Goal: Task Accomplishment & Management: Manage account settings

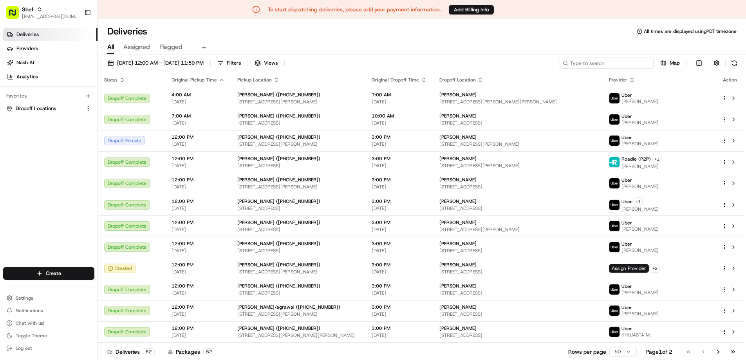
click at [613, 63] on input at bounding box center [606, 63] width 94 height 11
paste input "RdyQeVLycka"
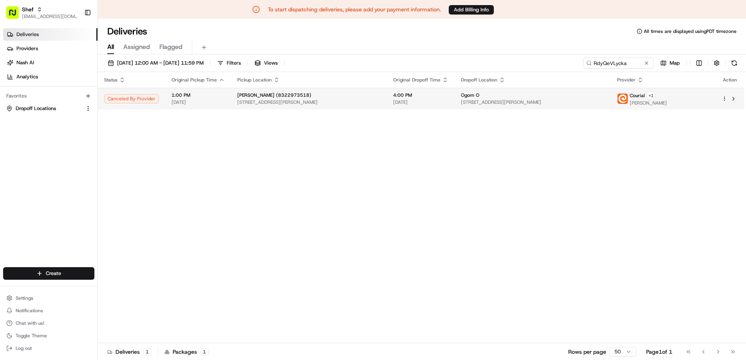
click at [189, 99] on span "[DATE]" at bounding box center [197, 102] width 53 height 6
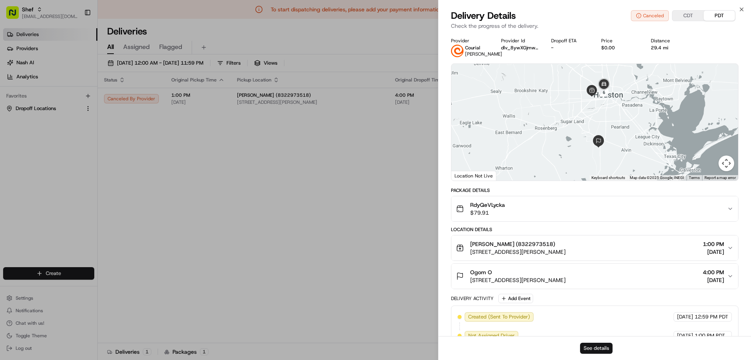
click at [598, 349] on button "See details" at bounding box center [596, 347] width 32 height 11
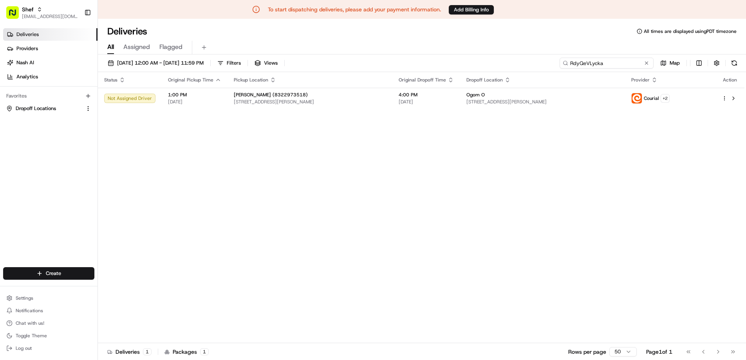
click at [630, 61] on input "RdyQeVLycka" at bounding box center [606, 63] width 94 height 11
paste input "rdiUbUpmEtc"
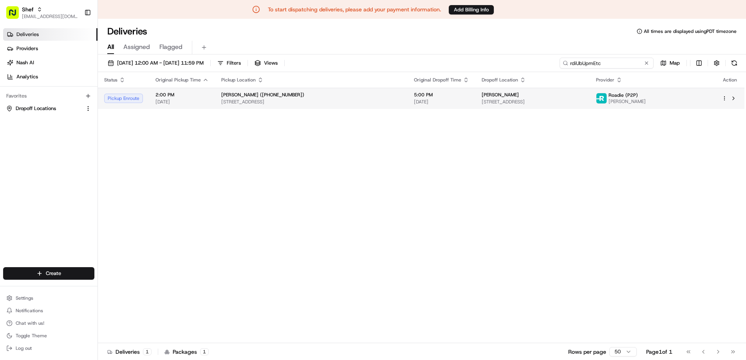
type input "rdiUbUpmEtc"
click at [374, 91] on td "Renu Ahuja (+18324302100) 4502 Hwy 6, Sugar Land, TX 77479, USA" at bounding box center [311, 98] width 193 height 21
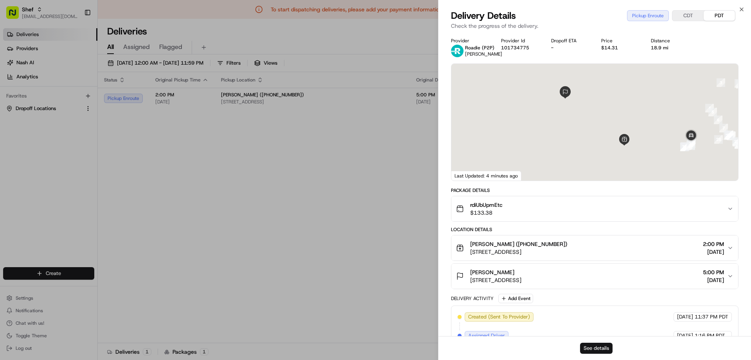
click at [594, 353] on button "See details" at bounding box center [596, 347] width 32 height 11
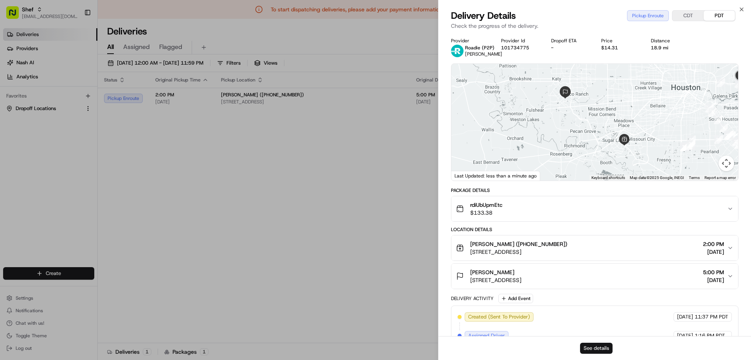
click at [601, 347] on button "See details" at bounding box center [596, 347] width 32 height 11
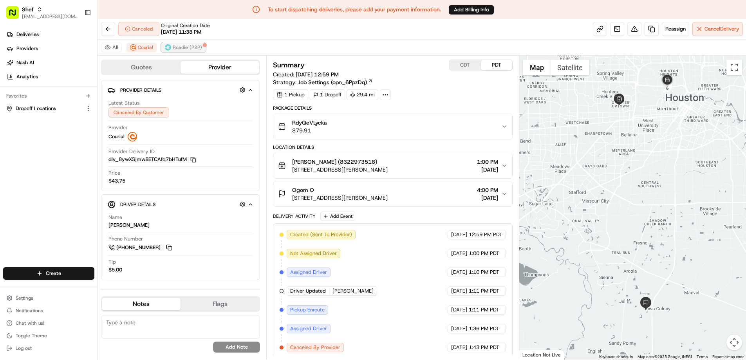
click at [180, 50] on span "Roadie (P2P)" at bounding box center [187, 47] width 29 height 6
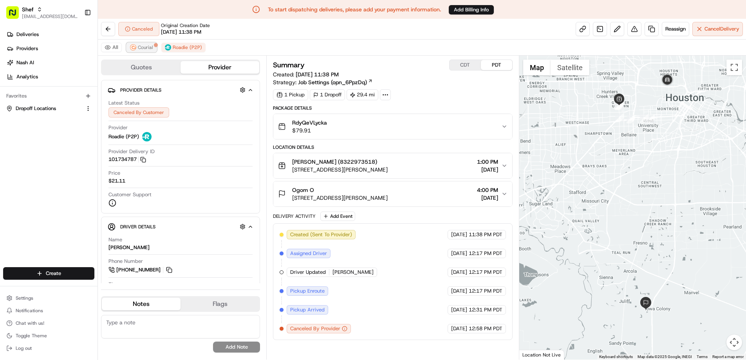
click at [148, 47] on span "Courial" at bounding box center [145, 47] width 15 height 6
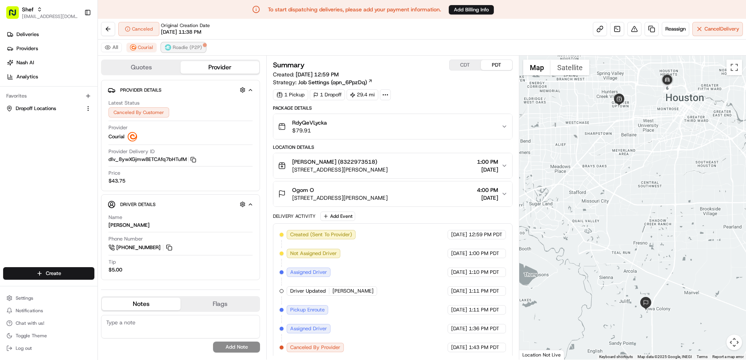
click at [187, 45] on span "Roadie (P2P)" at bounding box center [187, 47] width 29 height 6
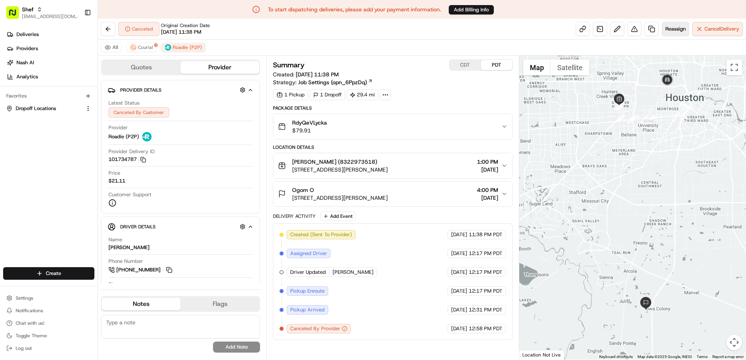
click at [679, 25] on button "Reassign" at bounding box center [674, 29] width 27 height 14
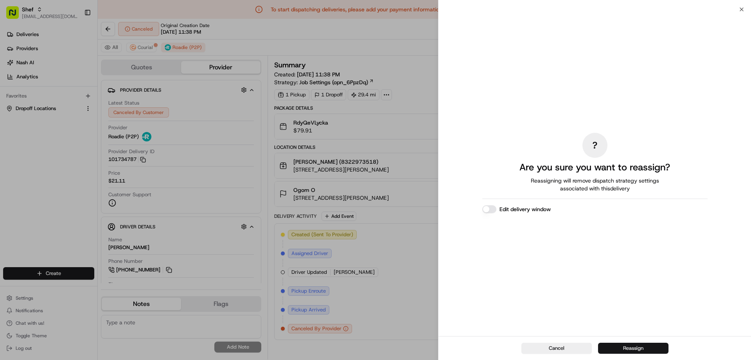
click at [638, 347] on button "Reassign" at bounding box center [633, 347] width 70 height 11
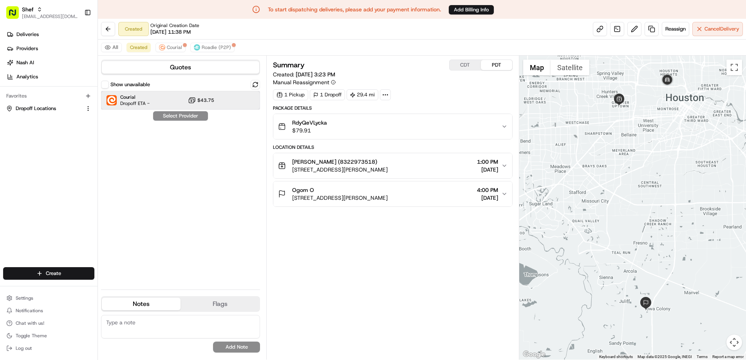
click at [168, 103] on div "Courial Dropoff ETA - $43.75" at bounding box center [180, 100] width 159 height 19
click at [178, 116] on button "Assign Provider" at bounding box center [181, 115] width 56 height 9
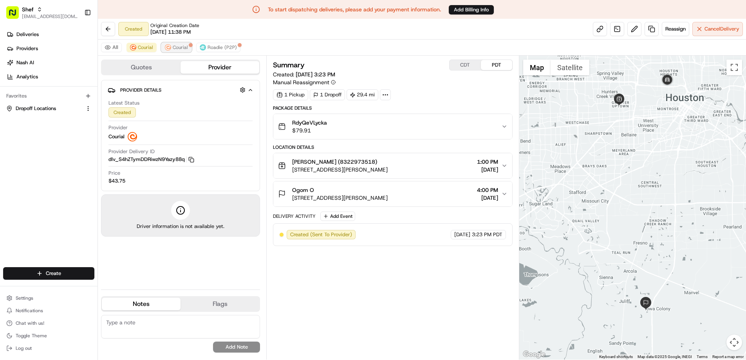
click at [171, 46] on button "Courial" at bounding box center [176, 47] width 30 height 9
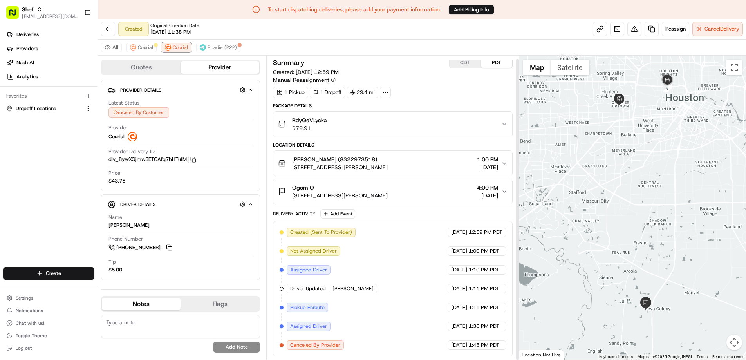
scroll to position [3, 0]
click at [137, 44] on button "Courial" at bounding box center [141, 47] width 30 height 9
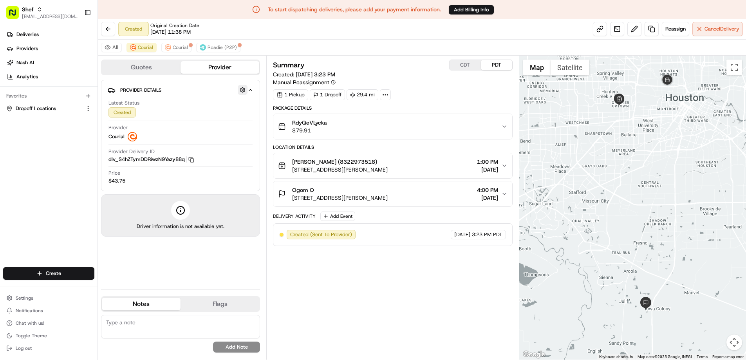
click at [239, 88] on button "button" at bounding box center [243, 90] width 10 height 10
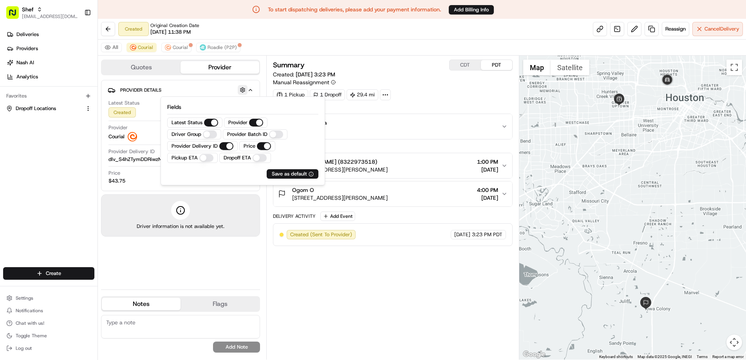
click at [240, 91] on button "button" at bounding box center [243, 90] width 10 height 10
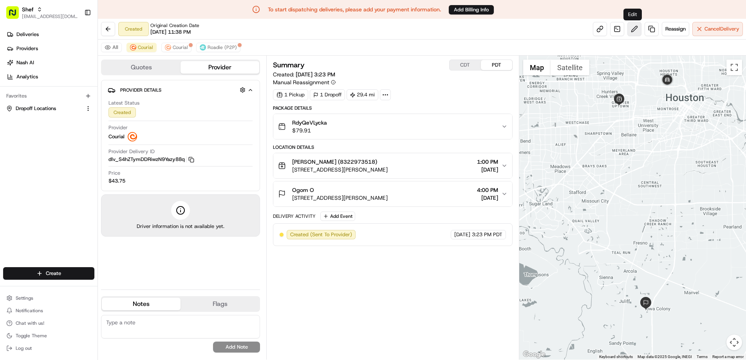
click at [632, 29] on button at bounding box center [634, 29] width 14 height 14
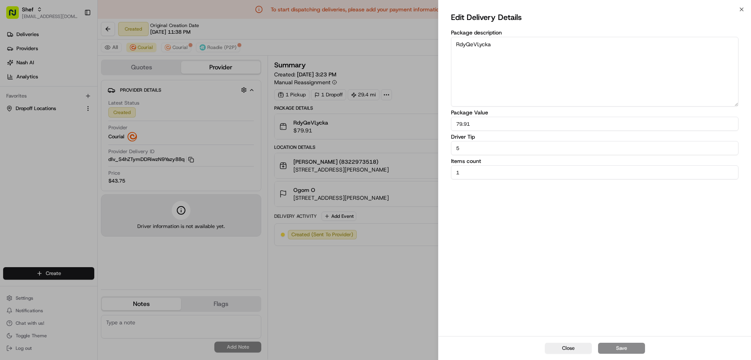
click at [481, 149] on input "5" at bounding box center [595, 148] width 288 height 14
type input "10"
click at [630, 346] on button "Save" at bounding box center [621, 347] width 47 height 11
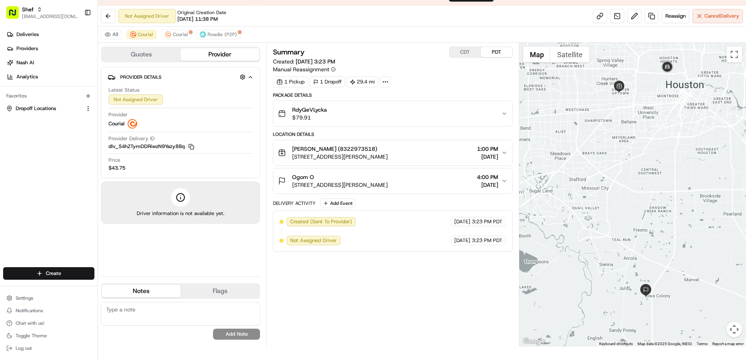
scroll to position [19, 0]
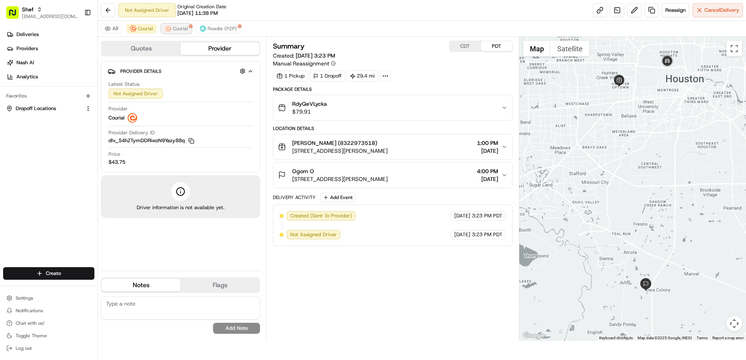
click at [177, 27] on span "Courial" at bounding box center [180, 28] width 15 height 6
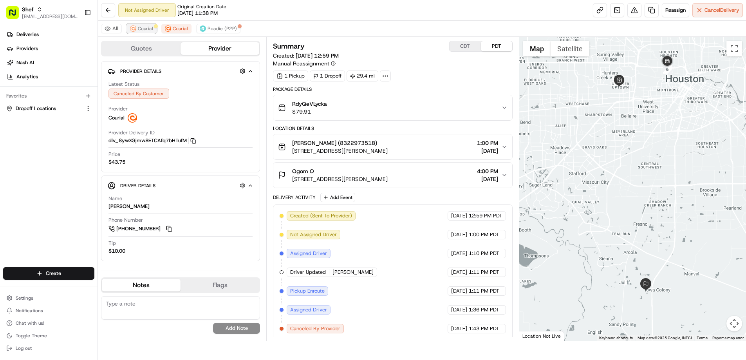
click at [146, 30] on span "Courial" at bounding box center [145, 28] width 15 height 6
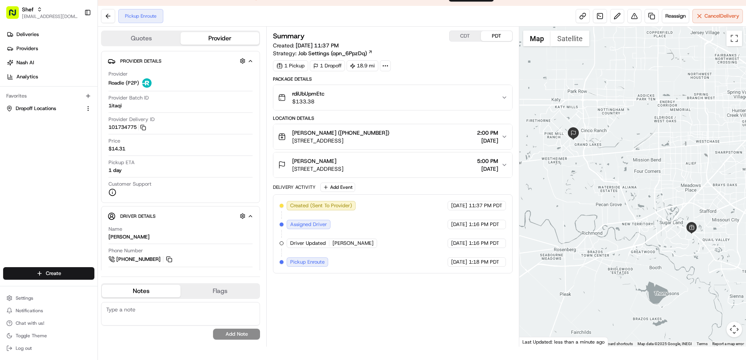
scroll to position [19, 0]
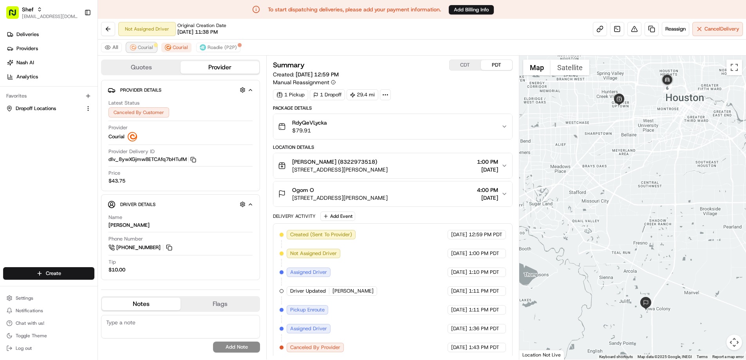
click at [140, 47] on span "Courial" at bounding box center [145, 47] width 15 height 6
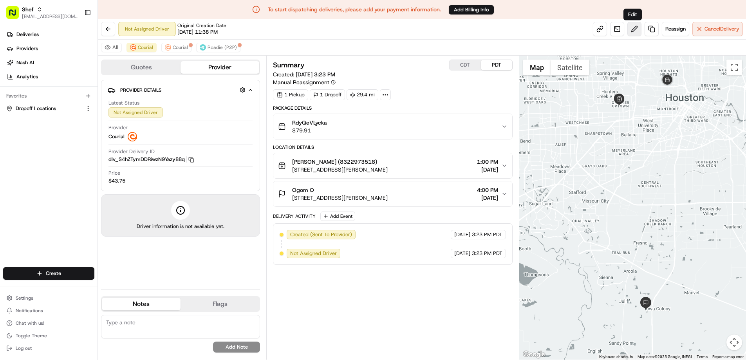
click at [627, 31] on button at bounding box center [634, 29] width 14 height 14
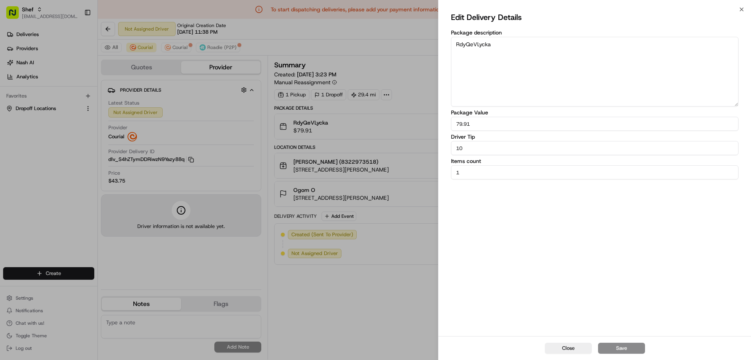
click at [499, 148] on input "10" at bounding box center [595, 148] width 288 height 14
type input "15"
click at [623, 349] on button "Save" at bounding box center [621, 347] width 47 height 11
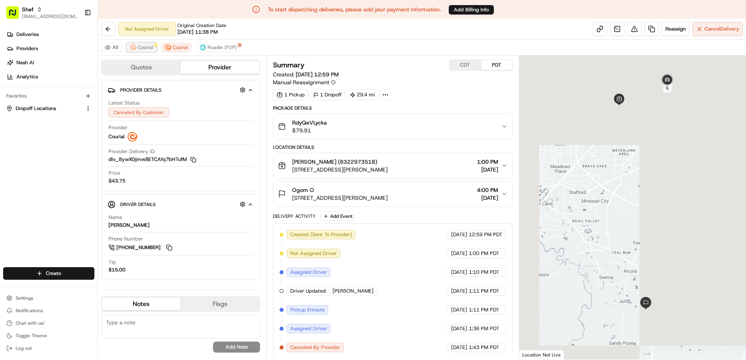
click at [145, 47] on span "Courial" at bounding box center [145, 47] width 15 height 6
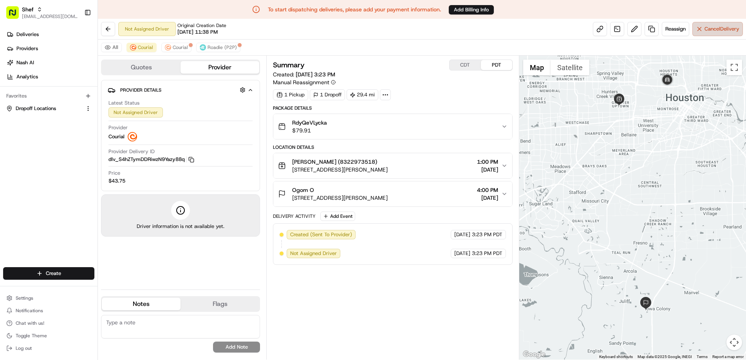
click at [710, 30] on span "Cancel Delivery" at bounding box center [721, 28] width 35 height 7
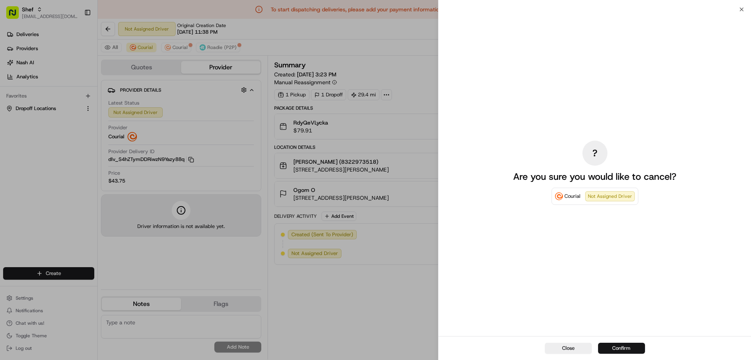
click at [616, 348] on button "Confirm" at bounding box center [621, 347] width 47 height 11
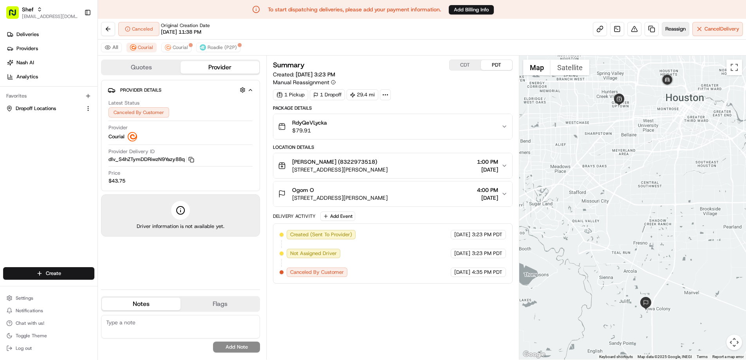
click at [676, 31] on span "Reassign" at bounding box center [675, 28] width 20 height 7
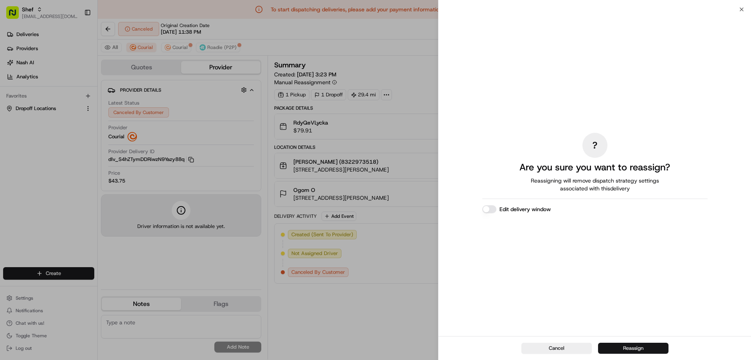
click at [625, 346] on button "Reassign" at bounding box center [633, 347] width 70 height 11
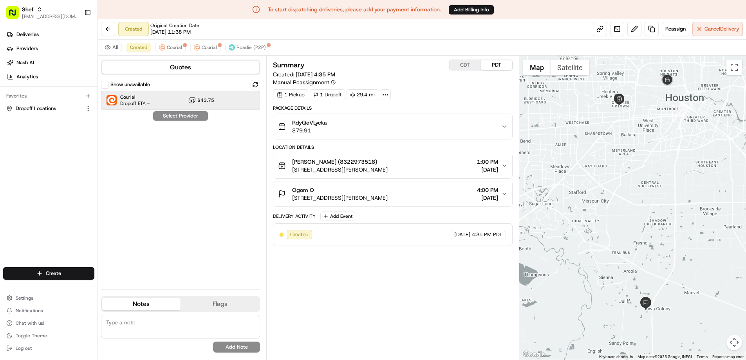
click at [153, 101] on div "Courial Dropoff ETA - $43.75" at bounding box center [180, 100] width 159 height 19
click at [181, 115] on button "Assign Provider" at bounding box center [181, 115] width 56 height 9
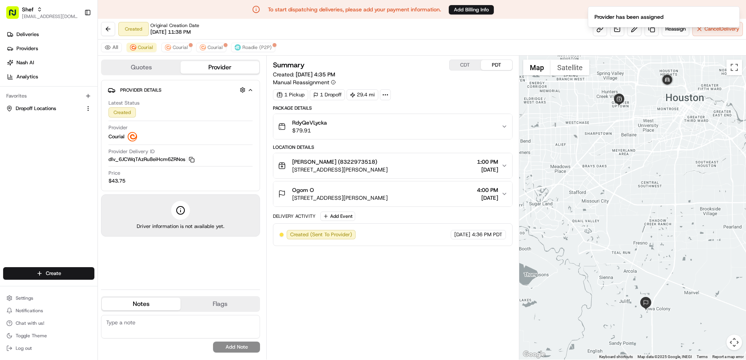
click at [631, 32] on ol "Provider has been assigned" at bounding box center [663, 17] width 164 height 34
click at [631, 27] on li "Provider has been assigned" at bounding box center [663, 16] width 152 height 21
click at [631, 28] on ol "Provider has been assigned" at bounding box center [663, 17] width 164 height 34
click at [734, 13] on icon "Notifications (F8)" at bounding box center [733, 13] width 6 height 6
click at [633, 27] on button at bounding box center [634, 29] width 14 height 14
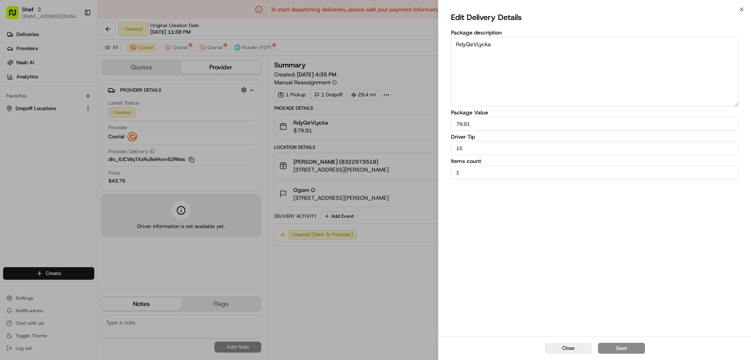
click at [503, 153] on input "15" at bounding box center [595, 148] width 288 height 14
type input "15"
click at [622, 346] on button "Save" at bounding box center [621, 347] width 47 height 11
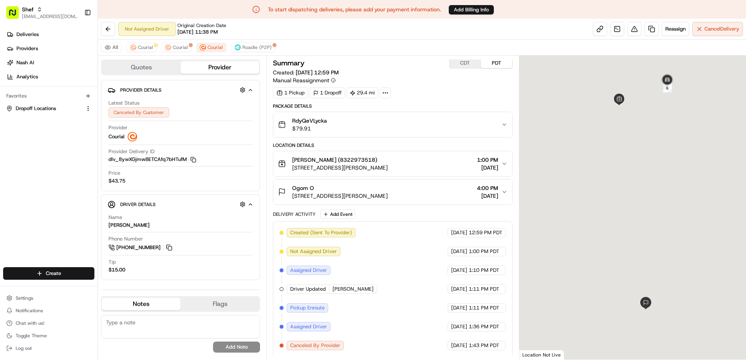
scroll to position [3, 0]
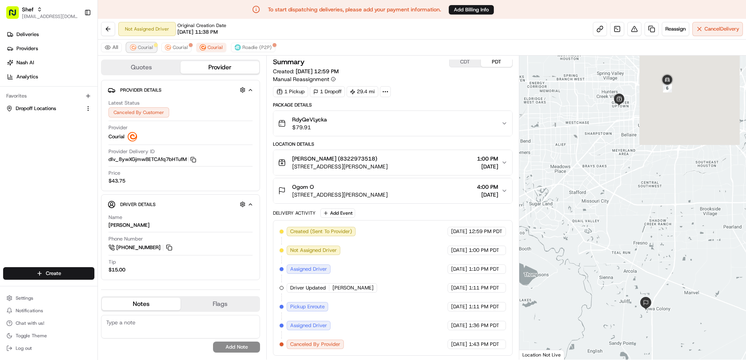
click at [138, 48] on span "Courial" at bounding box center [145, 47] width 15 height 6
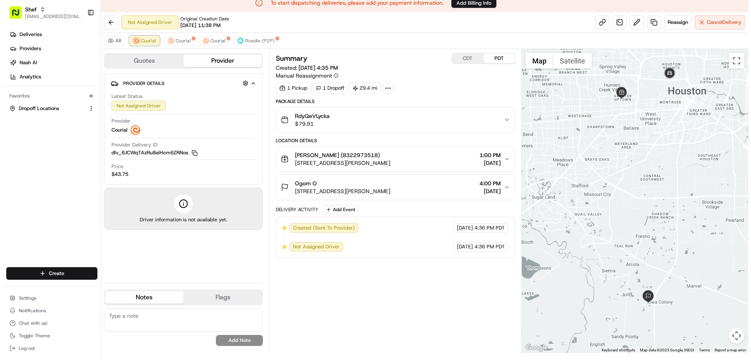
scroll to position [0, 0]
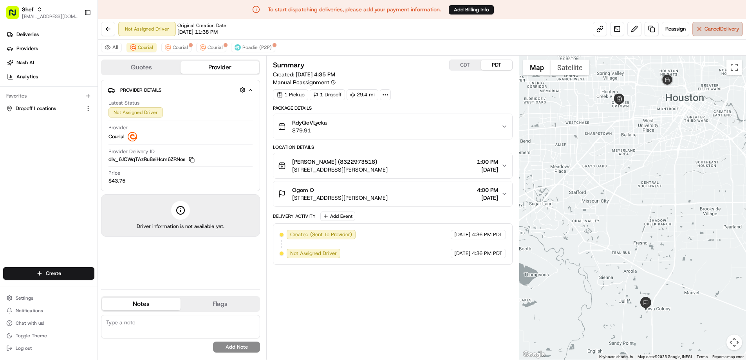
click at [715, 29] on span "Cancel Delivery" at bounding box center [721, 28] width 35 height 7
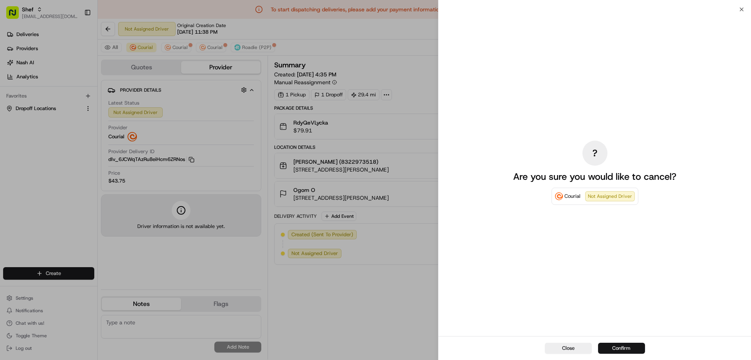
click at [626, 345] on button "Confirm" at bounding box center [621, 347] width 47 height 11
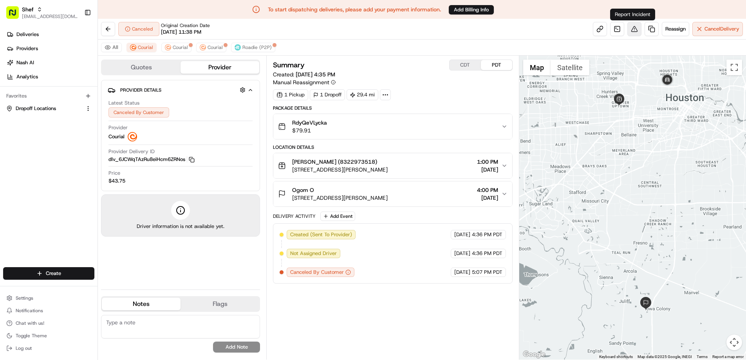
click at [634, 28] on button at bounding box center [634, 29] width 14 height 14
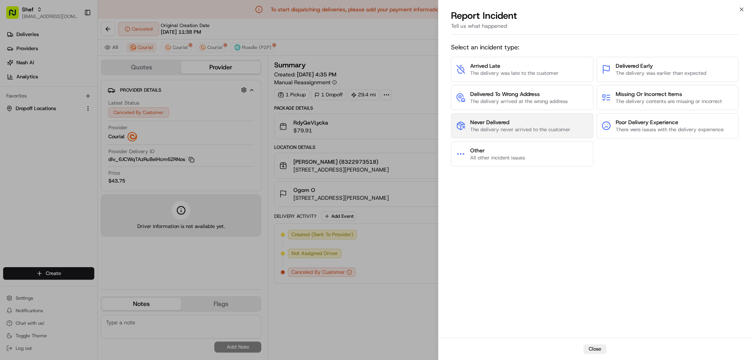
click at [518, 122] on span "Never Delivered" at bounding box center [520, 122] width 100 height 8
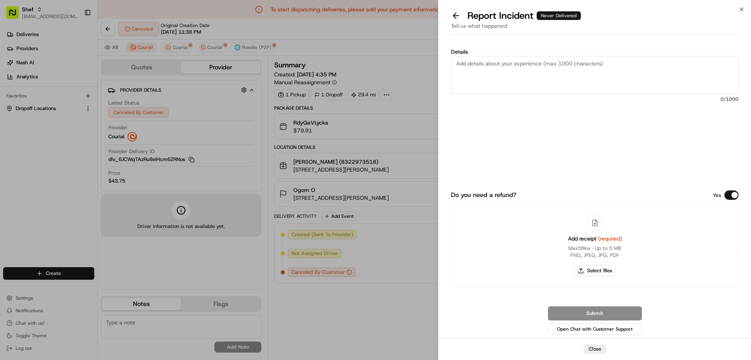
click at [489, 64] on textarea "Details" at bounding box center [595, 75] width 288 height 38
type textarea "No driver was assigned to the job"
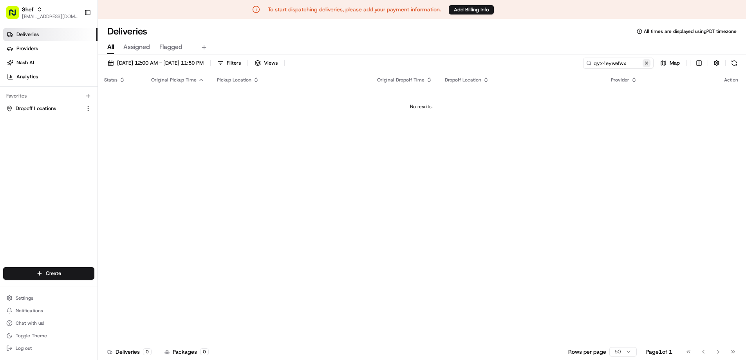
click at [646, 63] on button at bounding box center [646, 63] width 8 height 8
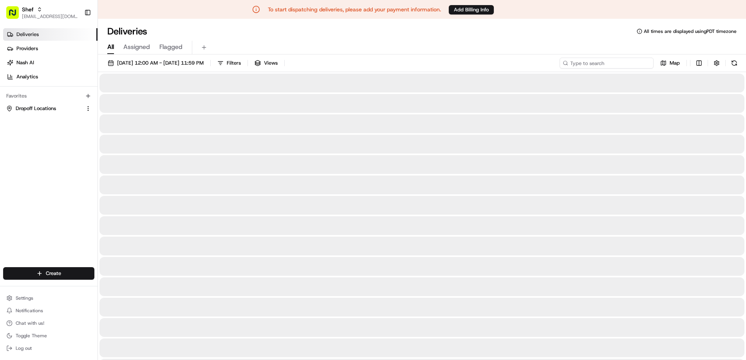
click at [619, 65] on input at bounding box center [606, 63] width 94 height 11
paste input "TGt9a9g4YN6"
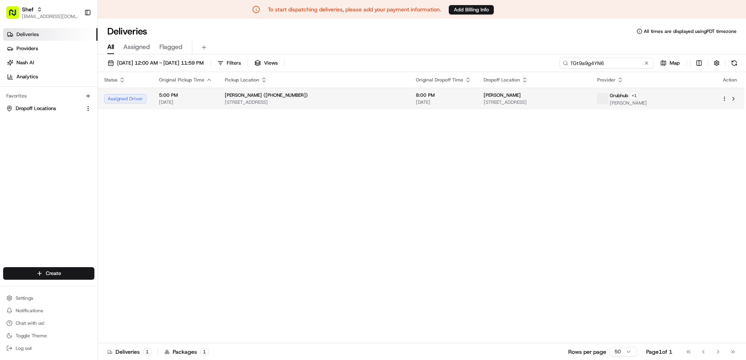
type input "TGt9a9g4YN6"
click at [315, 101] on span "[STREET_ADDRESS]" at bounding box center [314, 102] width 178 height 6
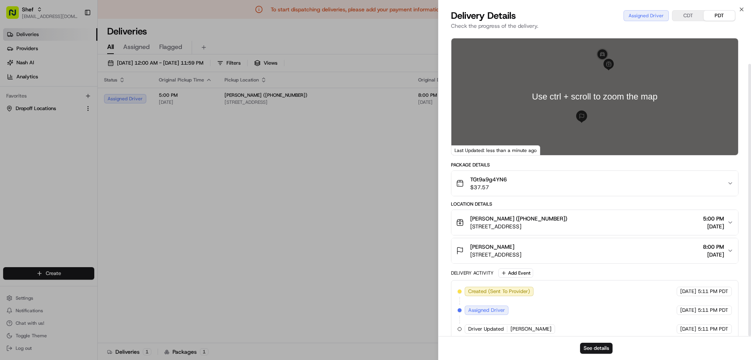
scroll to position [34, 0]
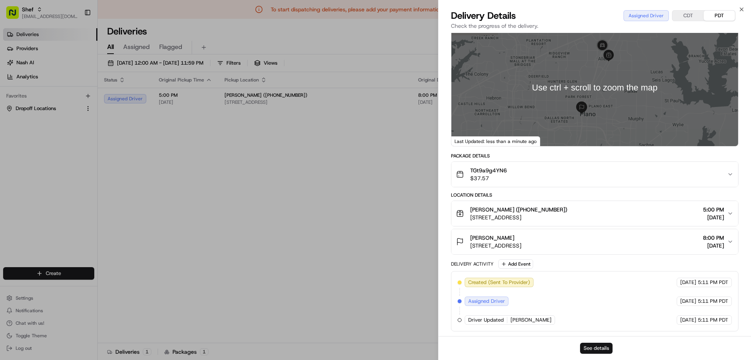
click at [589, 346] on button "See details" at bounding box center [596, 347] width 32 height 11
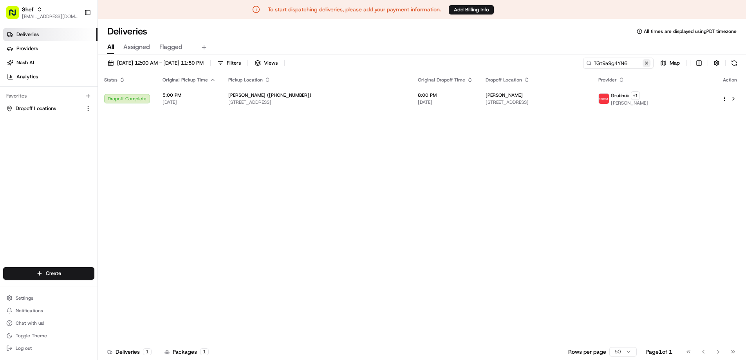
click at [649, 63] on button at bounding box center [646, 63] width 8 height 8
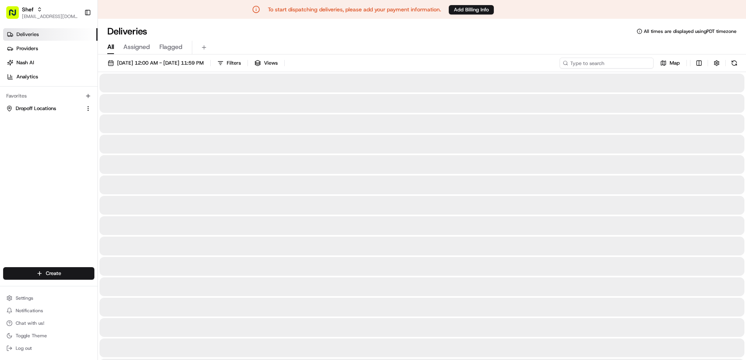
click at [613, 64] on input at bounding box center [606, 63] width 94 height 11
paste input "rdiUbUpmEtc"
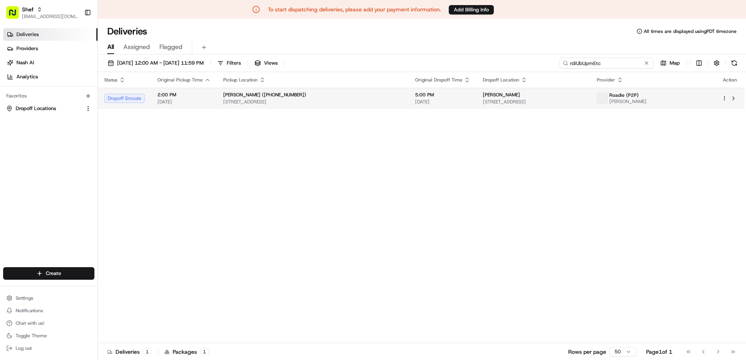
type input "rdiUbUpmEtc"
click at [373, 99] on span "[STREET_ADDRESS]" at bounding box center [312, 102] width 179 height 6
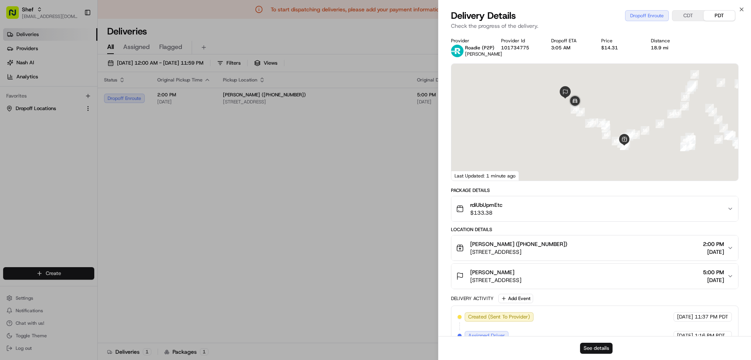
click at [585, 343] on button "See details" at bounding box center [596, 347] width 32 height 11
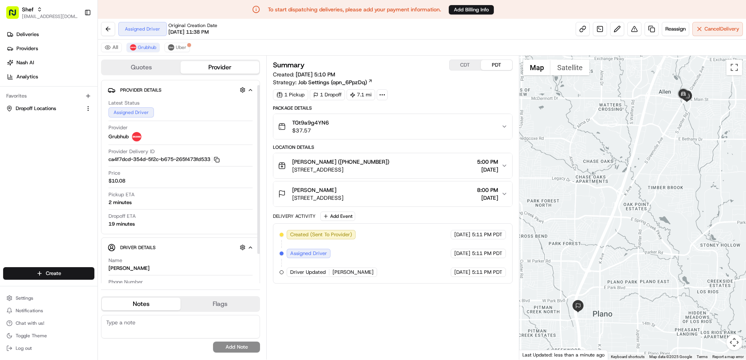
scroll to position [41, 0]
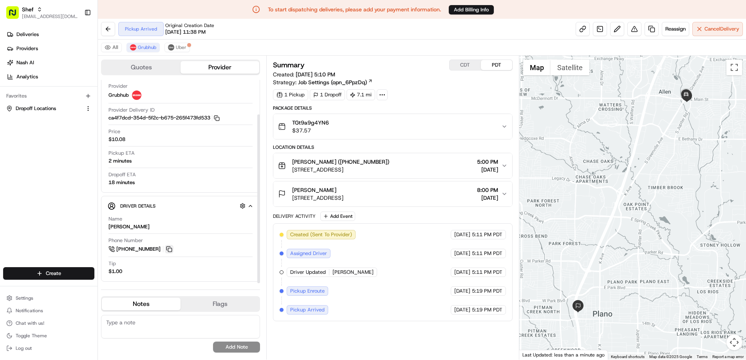
click at [171, 248] on button at bounding box center [169, 249] width 9 height 9
